Goal: Navigation & Orientation: Find specific page/section

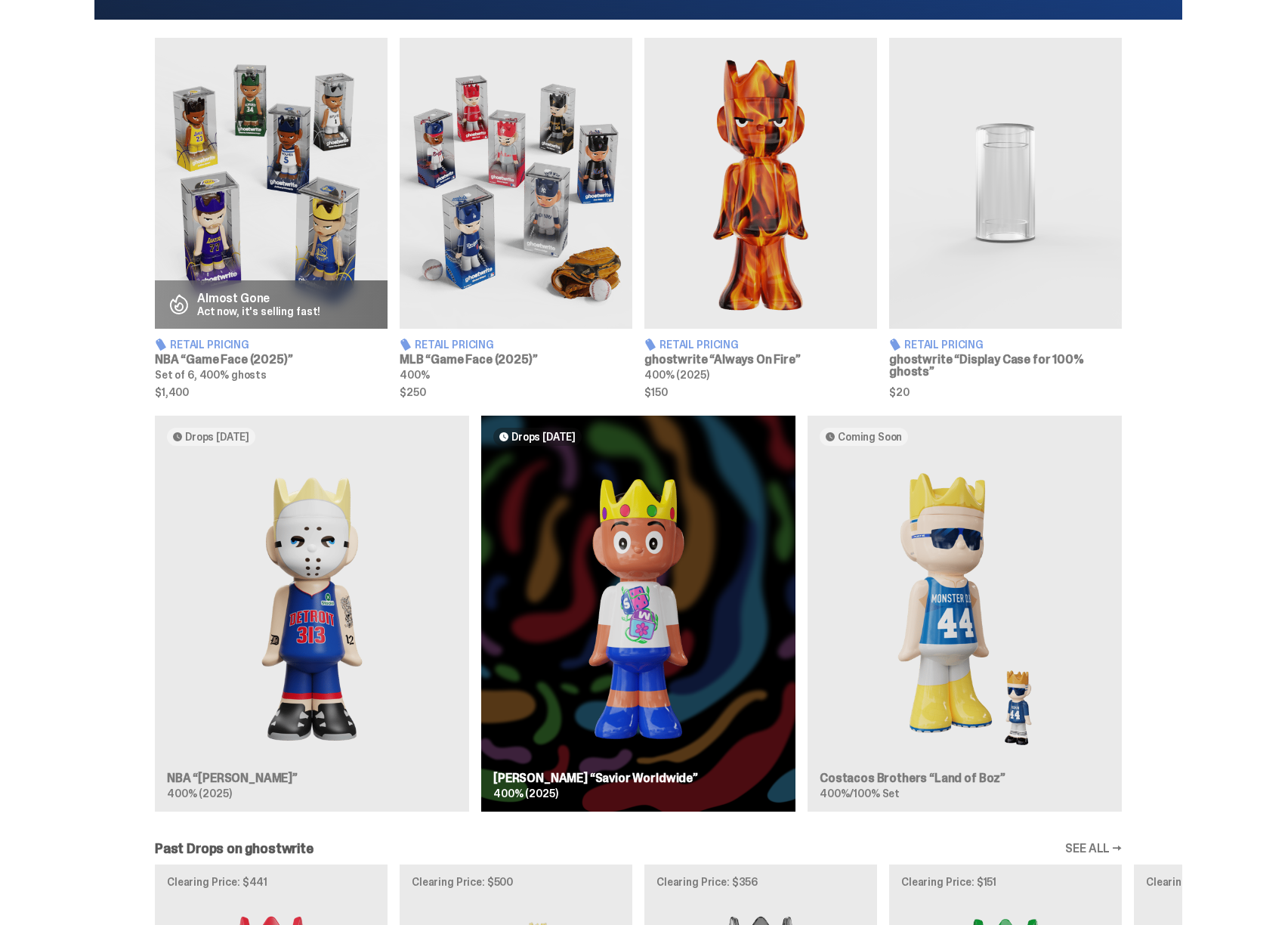
scroll to position [717, 0]
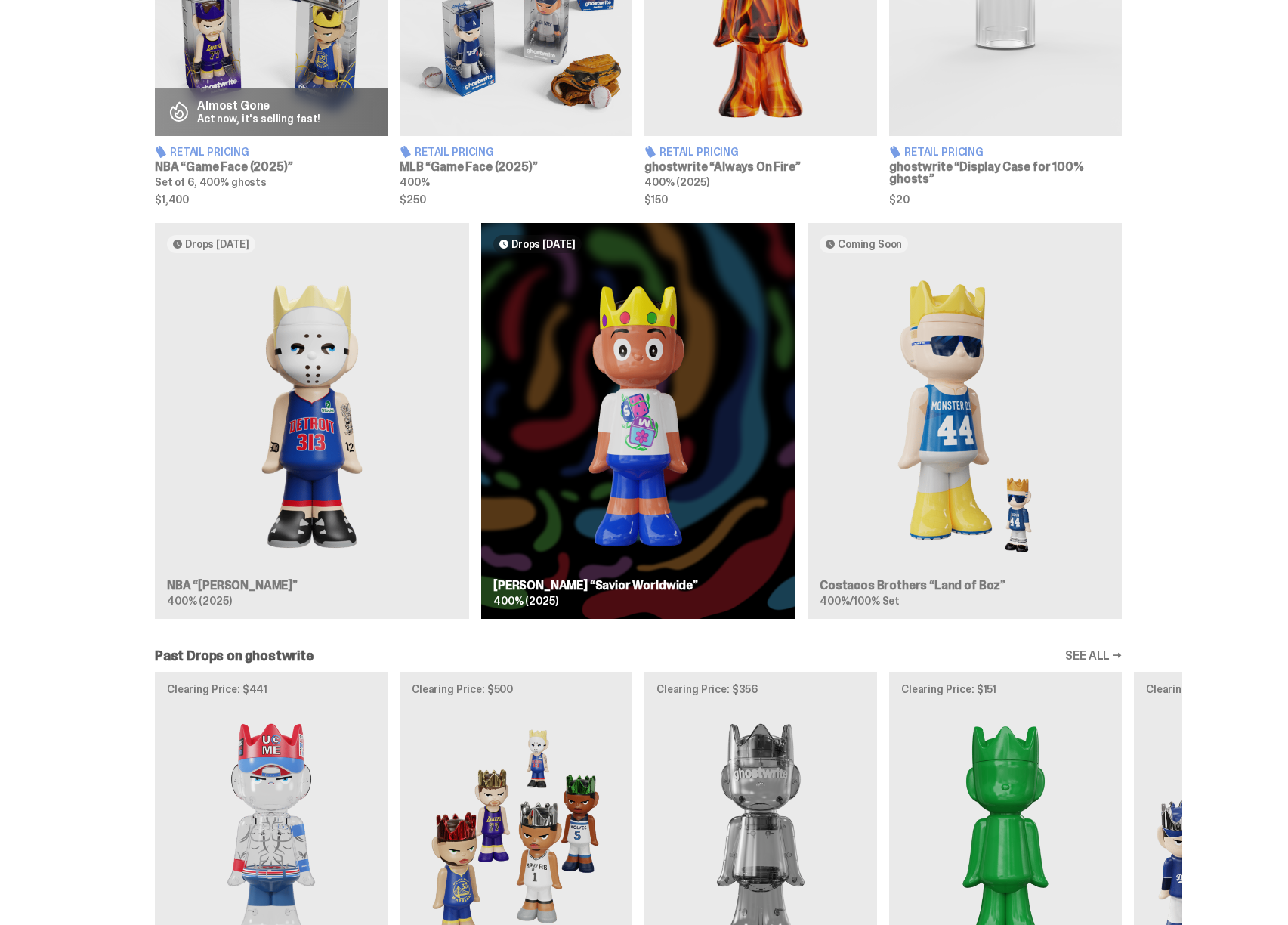
click at [294, 362] on div "Drops Oct 14 NBA “Eminem” 400% (2025) Drops Oct 23 Jae Tips “Savior Worldwide” …" at bounding box center [638, 427] width 1088 height 408
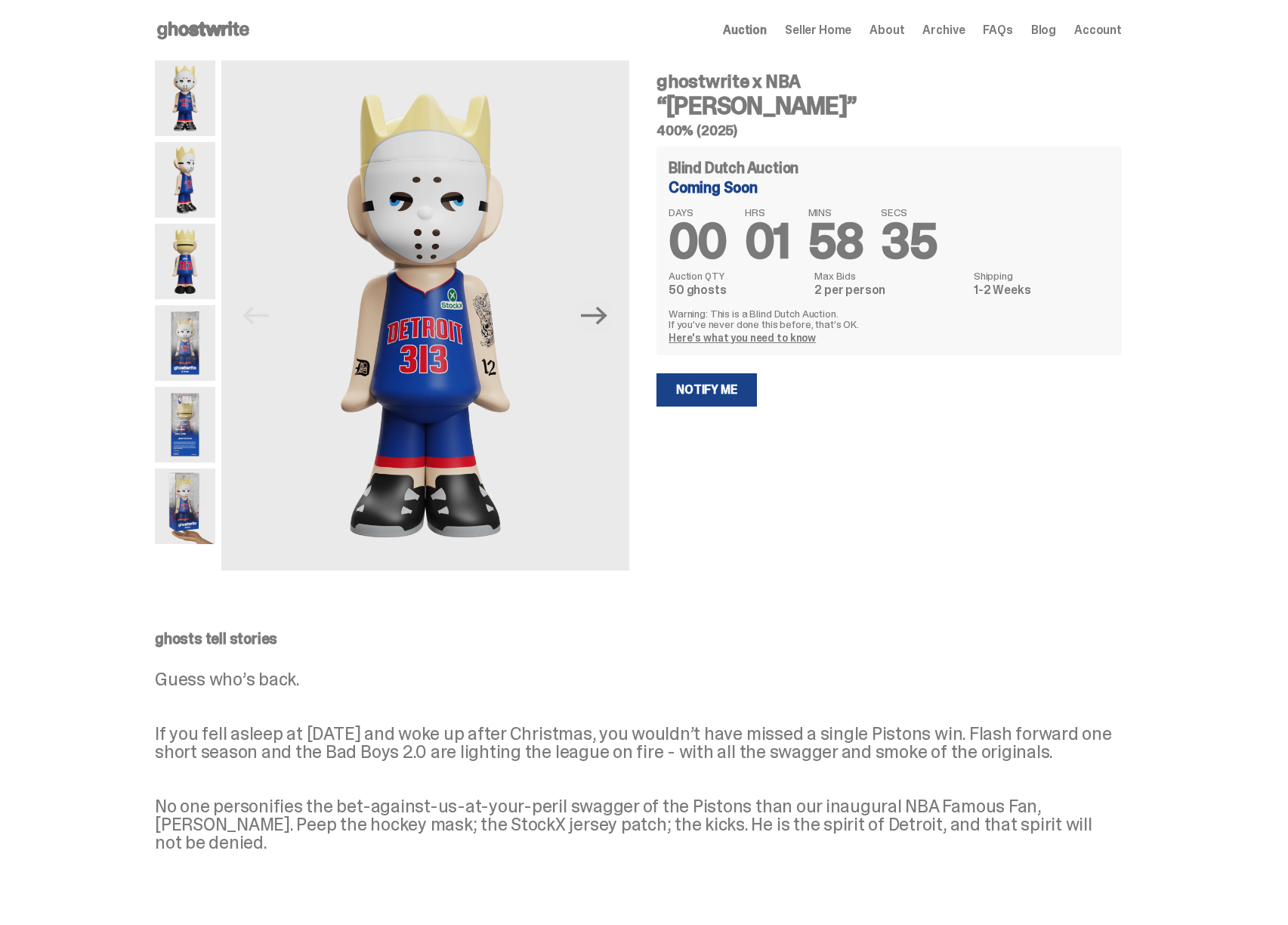
click at [186, 418] on img at bounding box center [186, 425] width 61 height 75
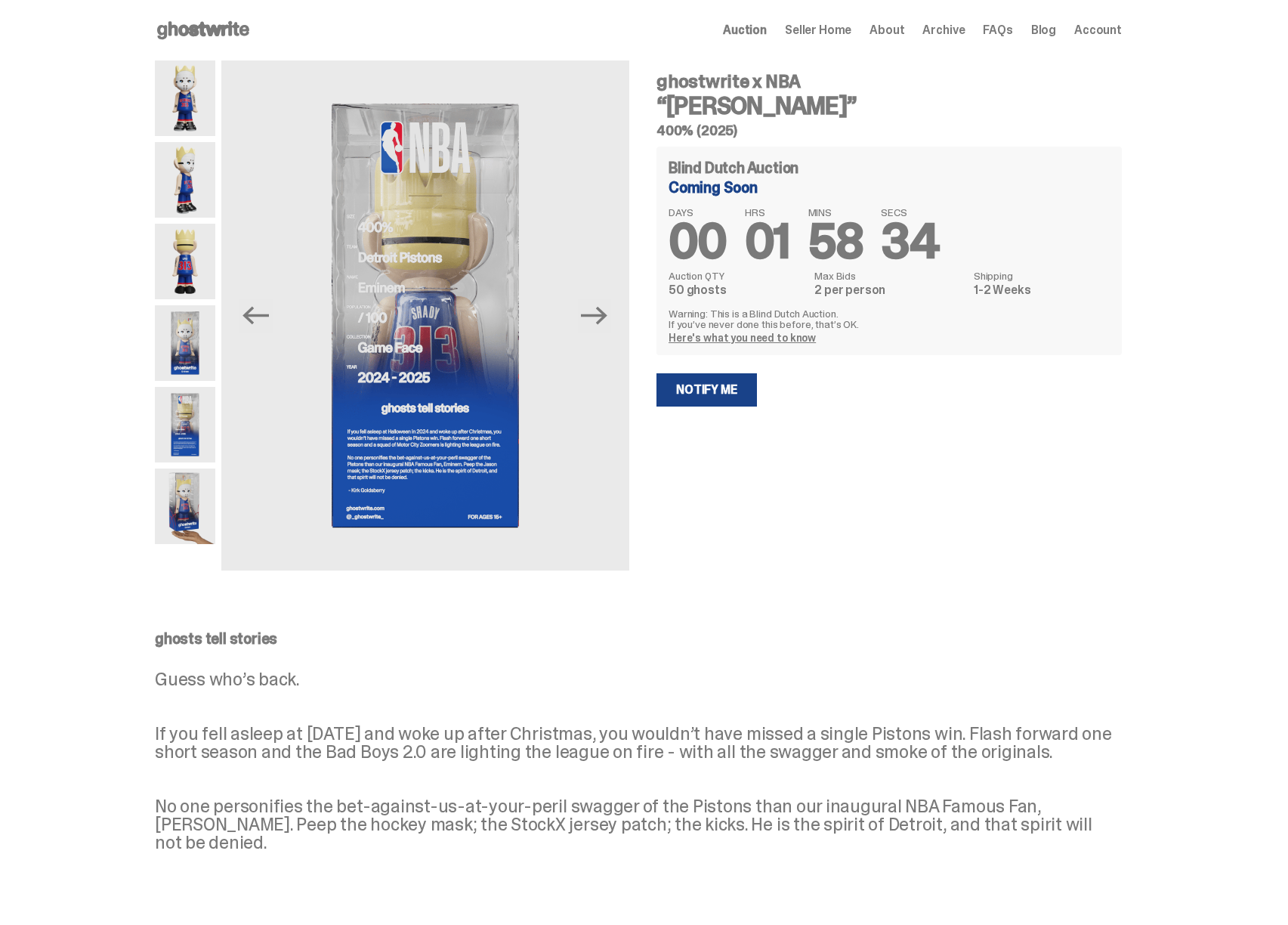
click at [177, 483] on img at bounding box center [186, 507] width 61 height 75
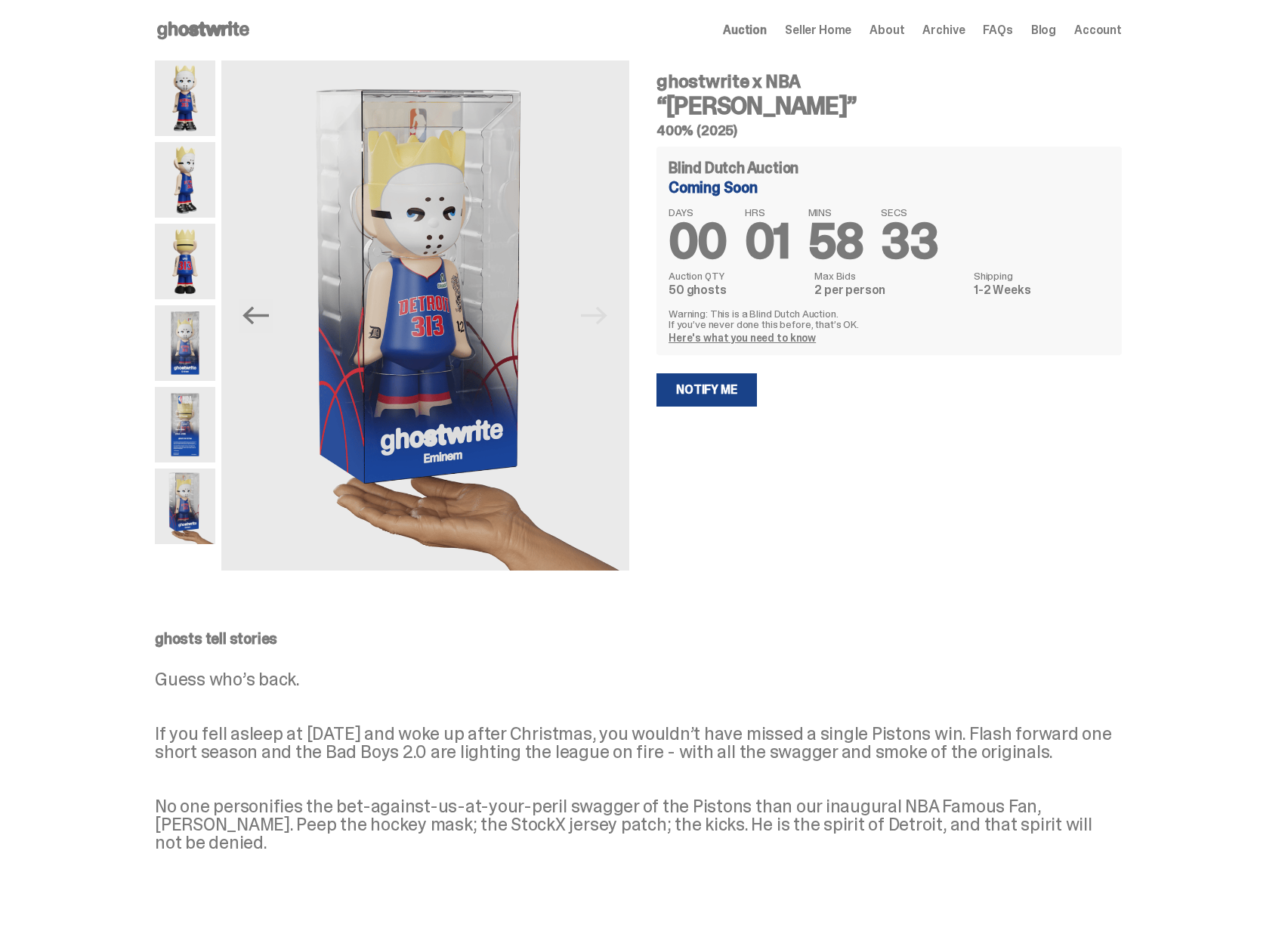
click at [196, 81] on img at bounding box center [186, 98] width 61 height 75
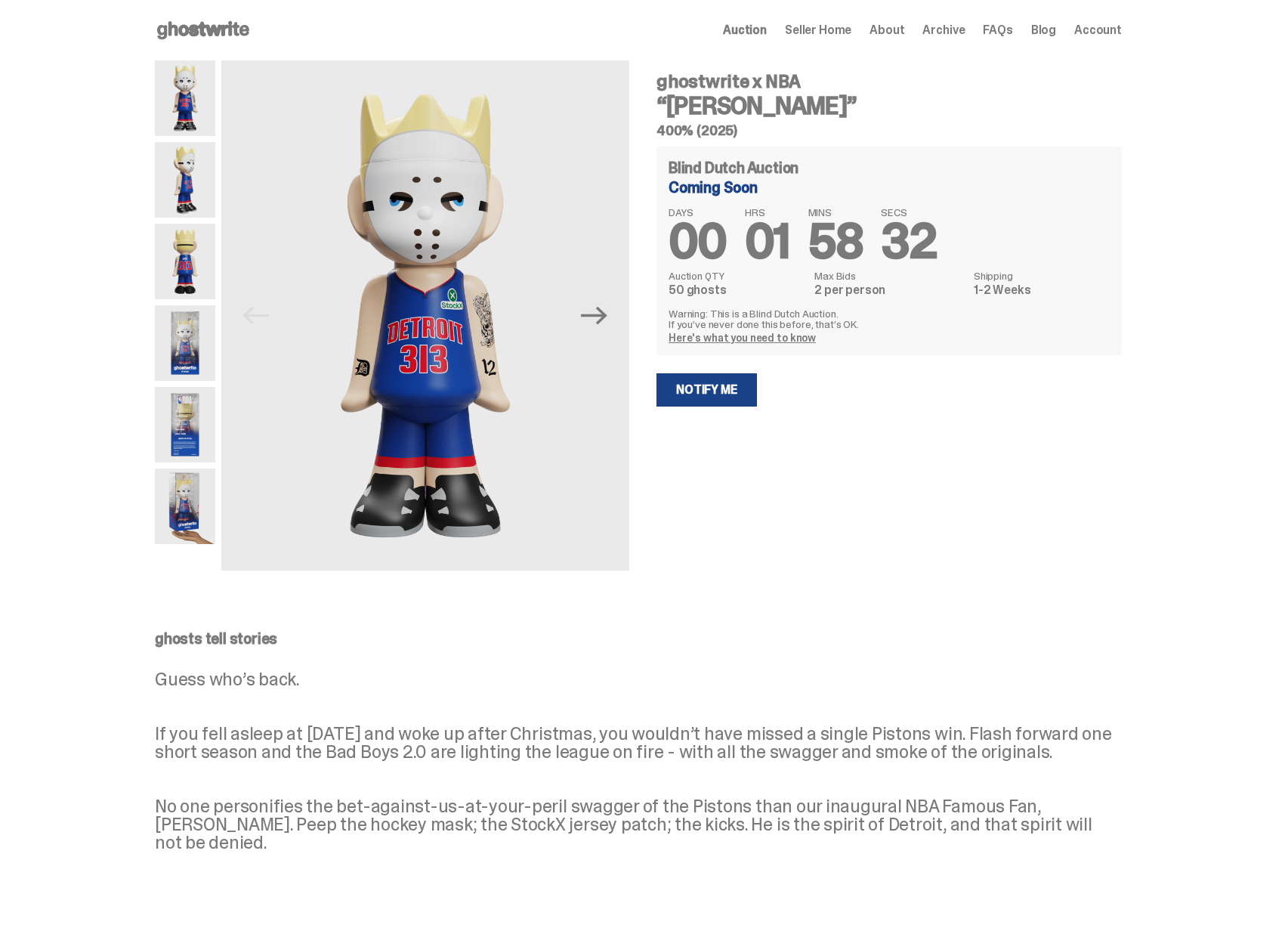
click at [826, 28] on span "Seller Home" at bounding box center [818, 30] width 66 height 12
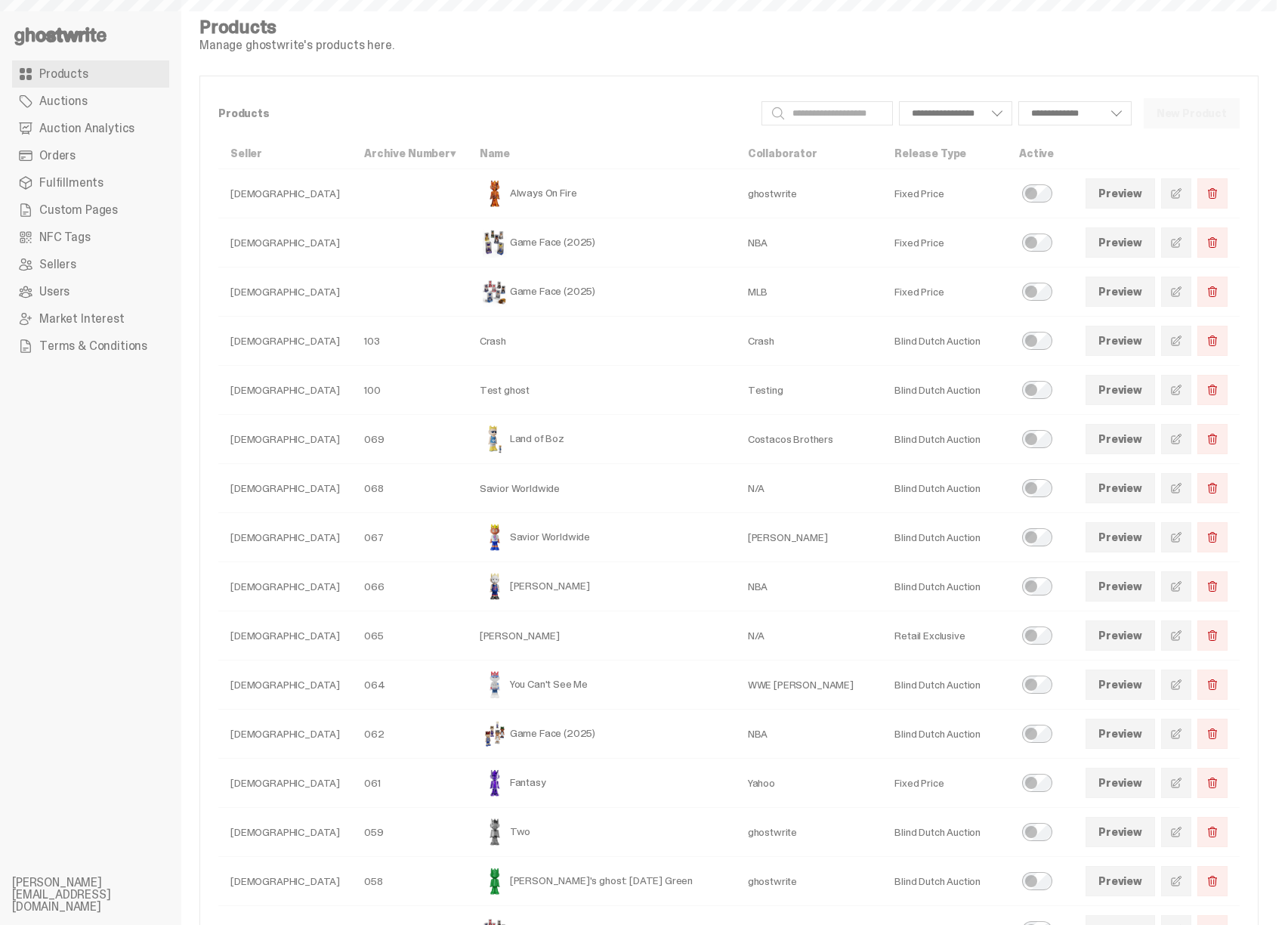
select select
click at [1179, 185] on link at bounding box center [1177, 194] width 30 height 30
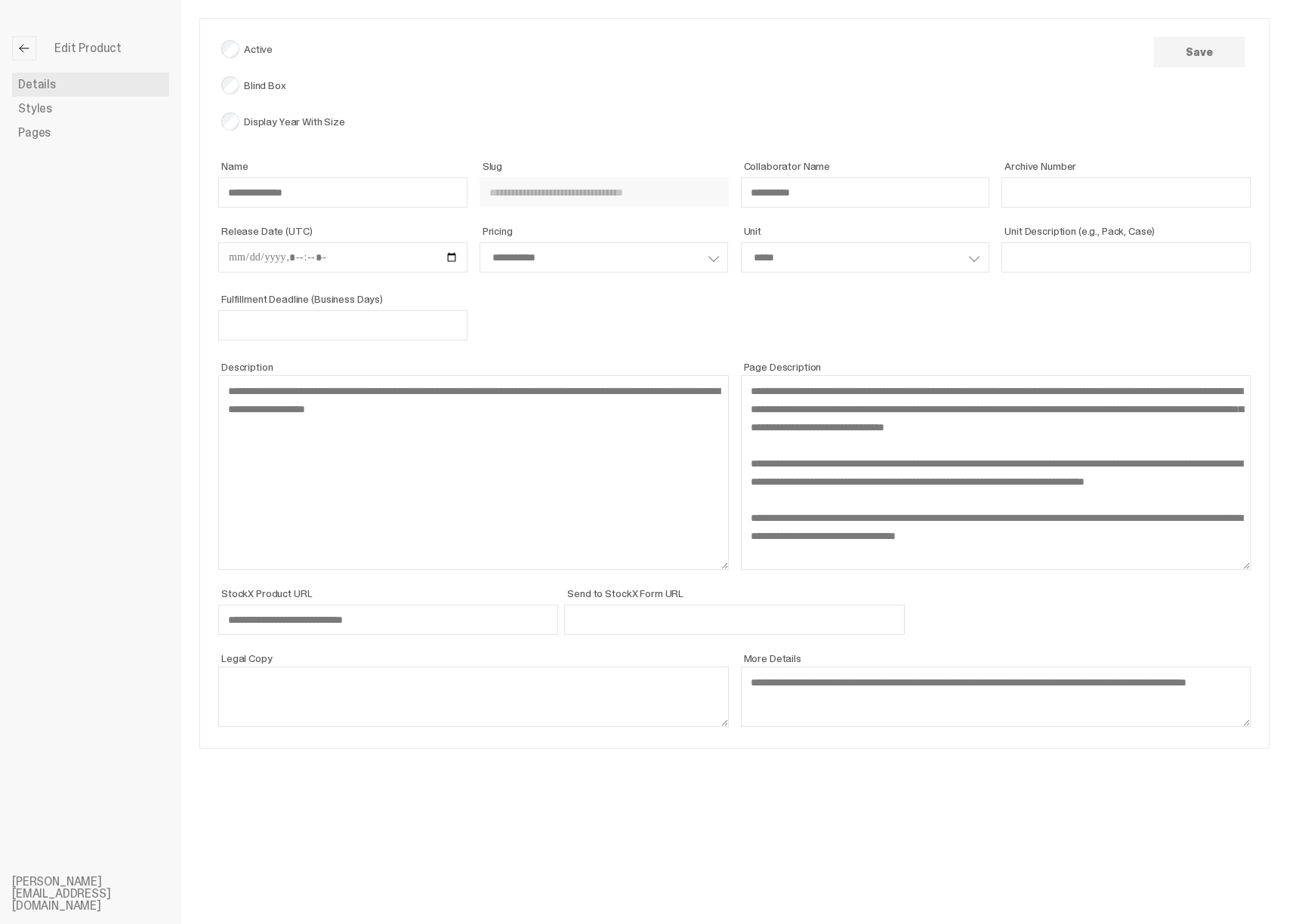
click at [41, 102] on span "Styles" at bounding box center [35, 108] width 34 height 12
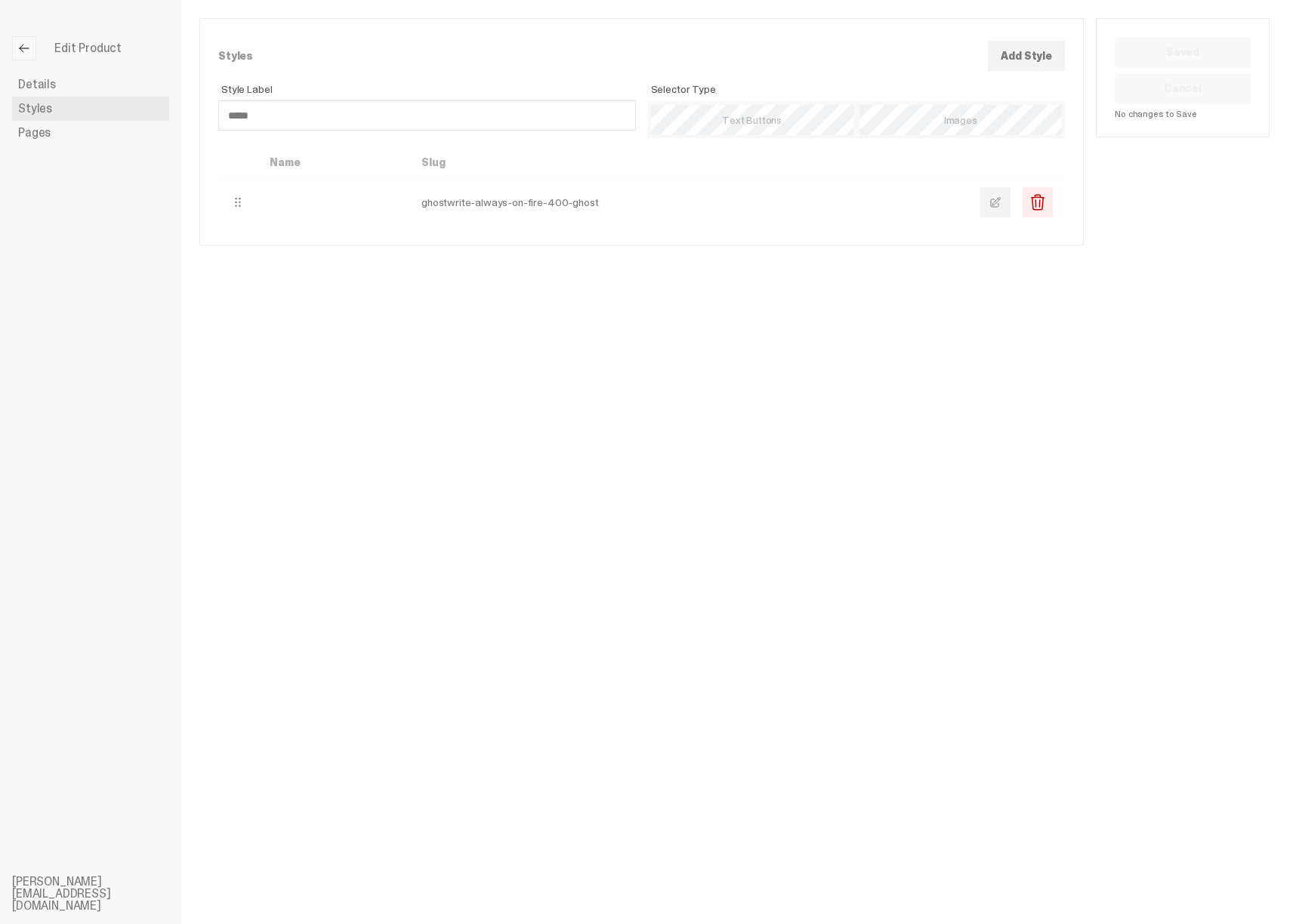
click at [60, 129] on link "Pages" at bounding box center [90, 133] width 157 height 24
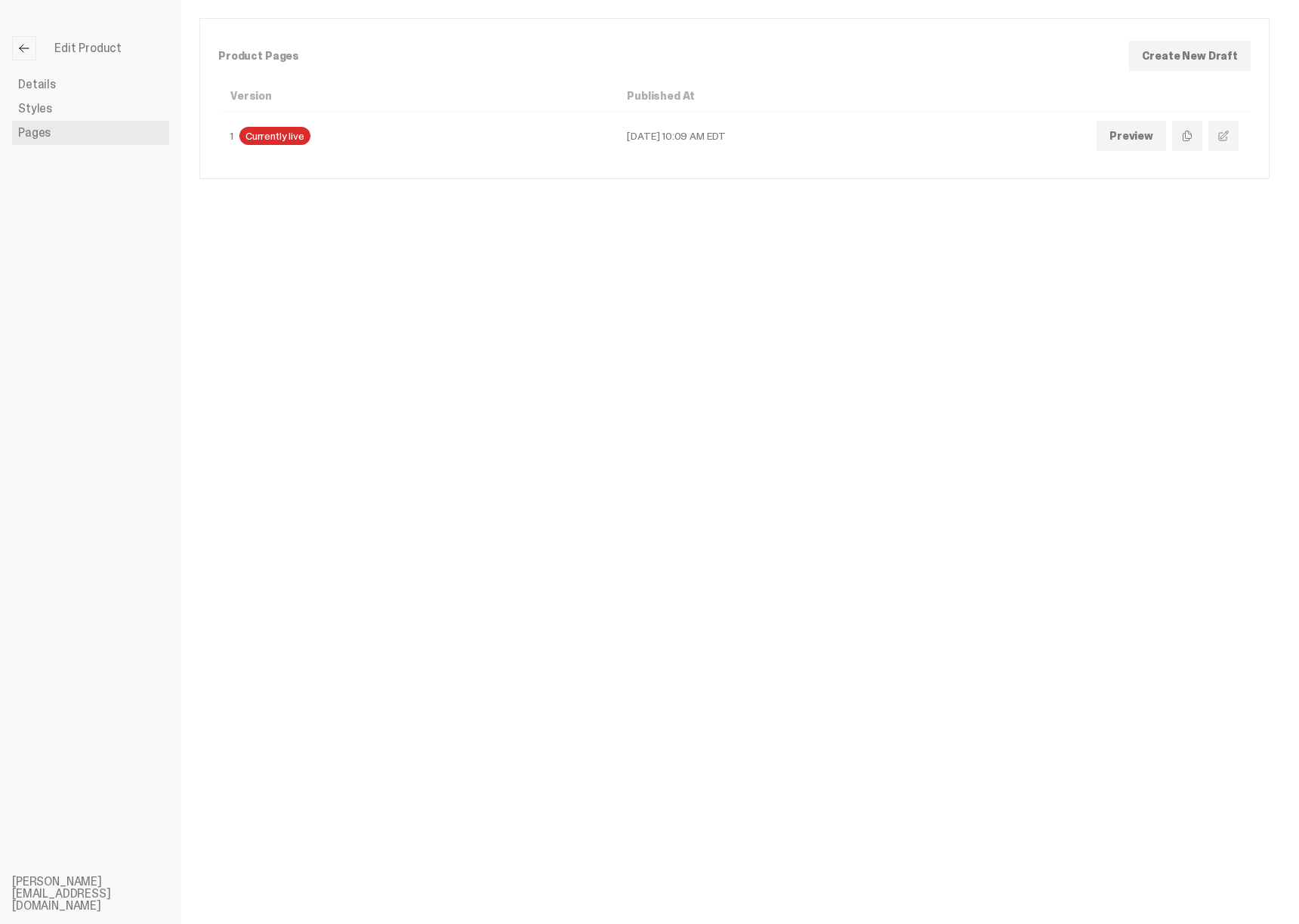
click at [31, 55] on link at bounding box center [24, 48] width 24 height 24
